Goal: Transaction & Acquisition: Purchase product/service

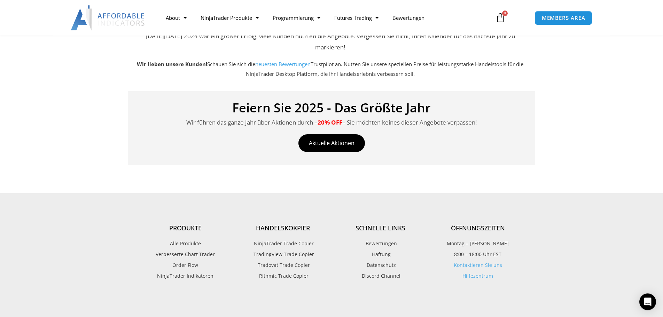
scroll to position [110, 0]
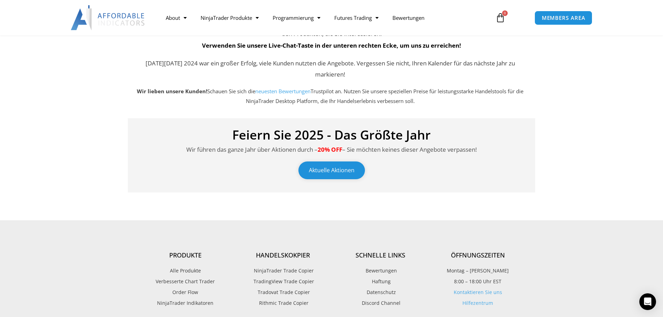
click at [350, 174] on link "Aktuelle Aktionen" at bounding box center [332, 171] width 67 height 18
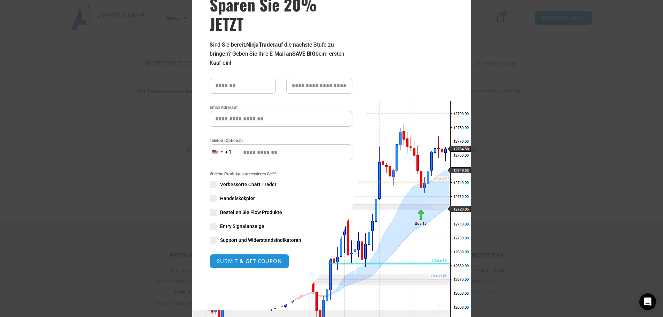
scroll to position [0, 0]
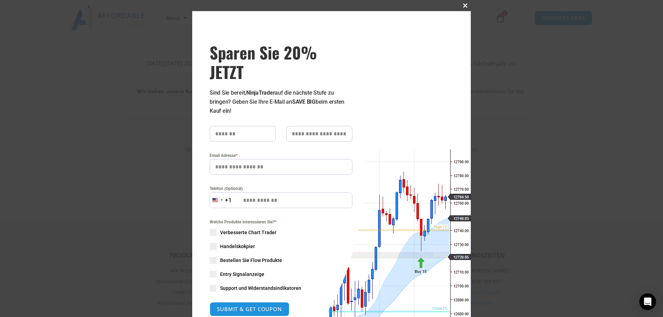
click at [466, 3] on button "Dieses Modul schließen" at bounding box center [465, 5] width 11 height 11
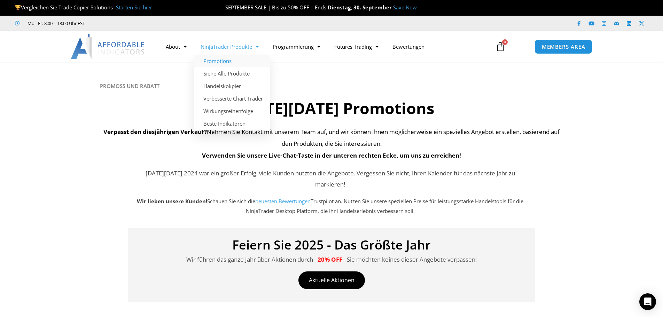
click at [231, 62] on link "Promotions" at bounding box center [232, 61] width 76 height 13
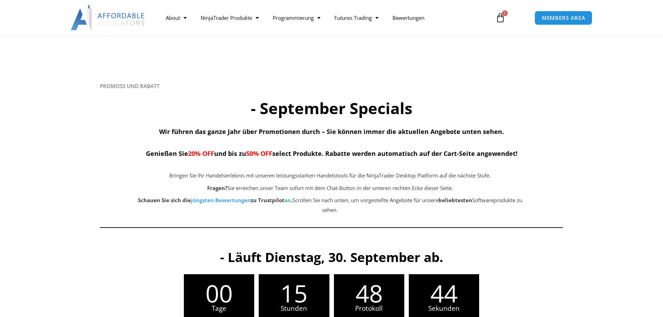
scroll to position [107, 0]
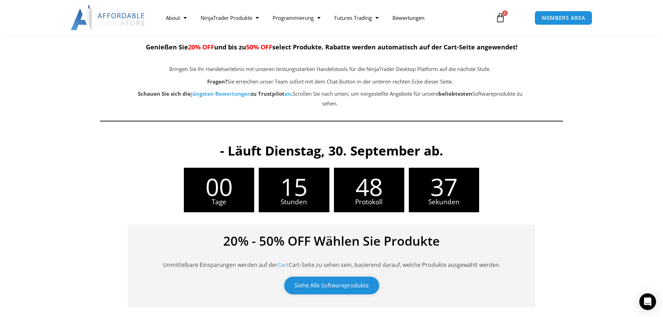
click at [306, 283] on link "Siehe Alle Softwareprodukte" at bounding box center [331, 286] width 95 height 18
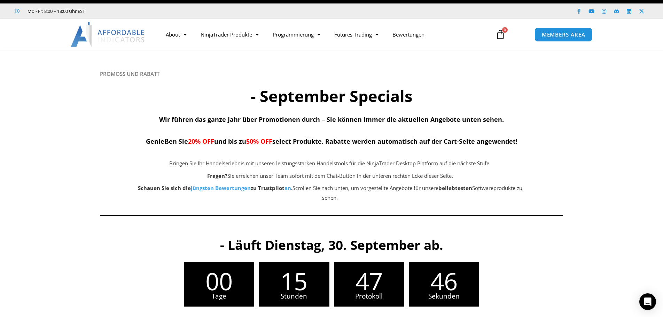
scroll to position [0, 0]
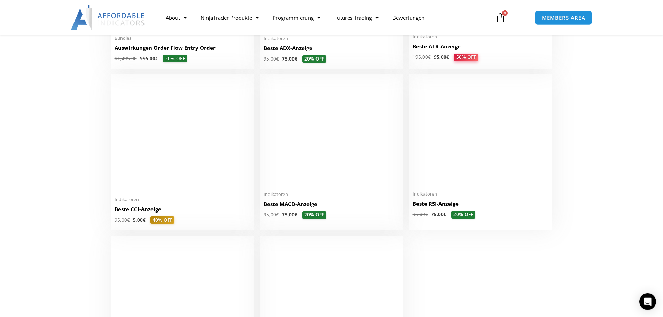
scroll to position [1386, 0]
